Goal: Task Accomplishment & Management: Use online tool/utility

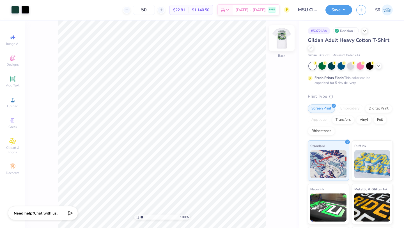
click at [286, 39] on img at bounding box center [281, 38] width 22 height 22
click at [13, 124] on div "Greek" at bounding box center [13, 123] width 20 height 17
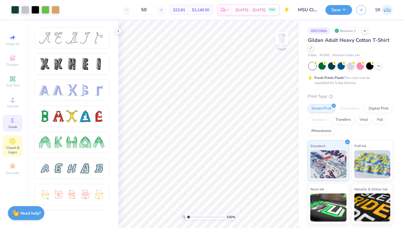
click at [13, 142] on icon at bounding box center [12, 141] width 3 height 3
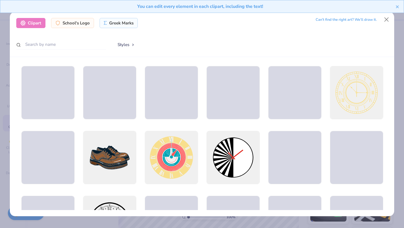
click at [84, 21] on div "School's Logo" at bounding box center [72, 23] width 43 height 10
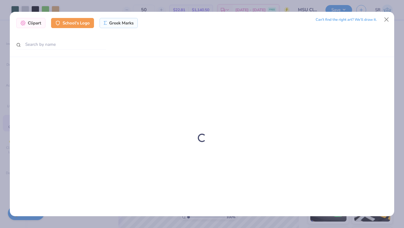
click at [59, 44] on input "text" at bounding box center [61, 44] width 90 height 10
type input "[US_STATE] state bandana"
click at [387, 19] on button "Close" at bounding box center [386, 19] width 11 height 11
